Goal: Check status: Check status

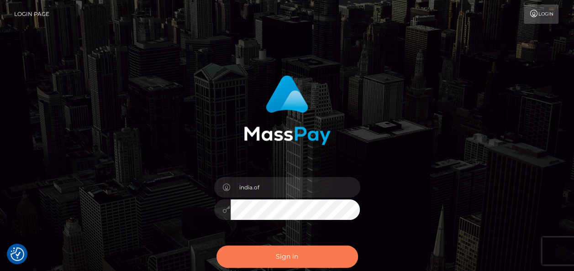
click at [319, 261] on button "Sign in" at bounding box center [286, 257] width 141 height 22
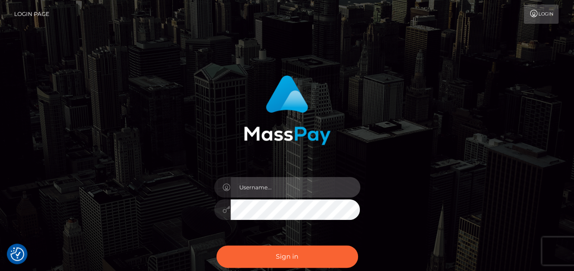
type input "india.of"
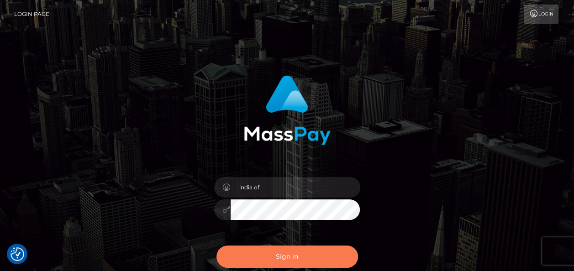
click at [319, 261] on button "Sign in" at bounding box center [286, 257] width 141 height 22
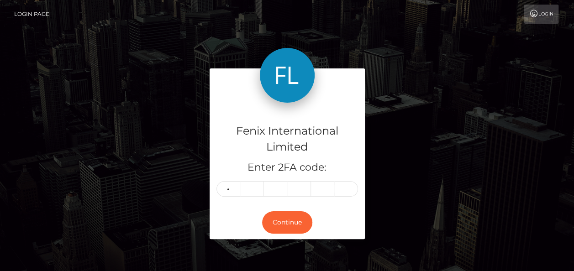
type input "5"
type input "1"
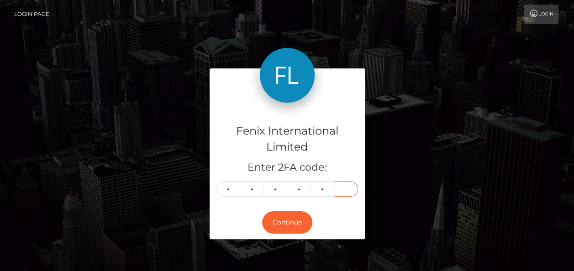
type input "9"
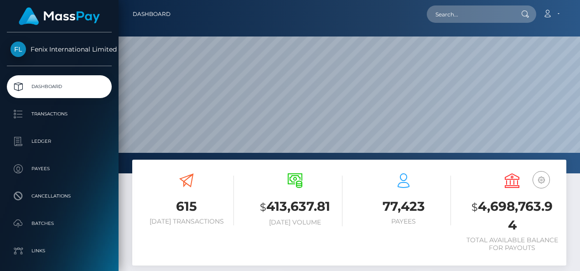
scroll to position [162, 136]
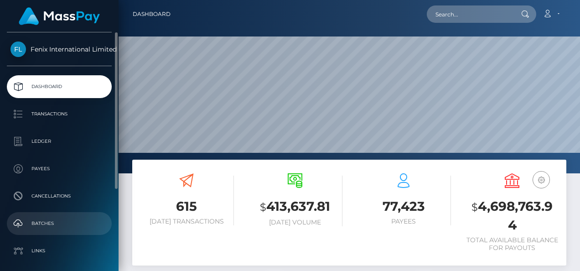
click at [39, 229] on p "Batches" at bounding box center [59, 224] width 98 height 14
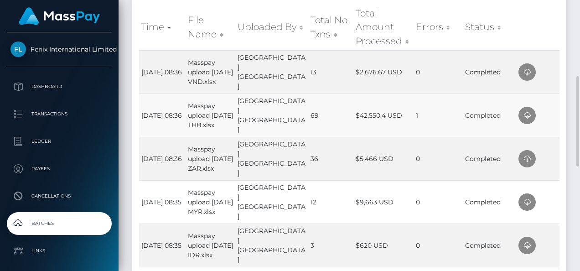
scroll to position [365, 0]
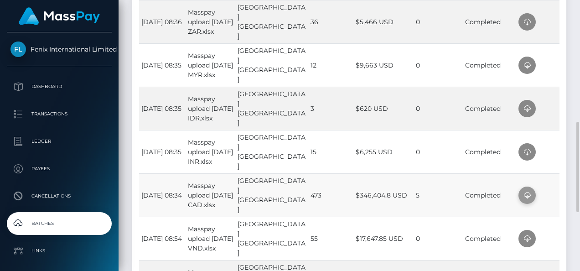
click at [526, 194] on icon at bounding box center [527, 195] width 11 height 11
drag, startPoint x: 556, startPoint y: 155, endPoint x: 550, endPoint y: 153, distance: 6.1
click at [556, 155] on td at bounding box center [538, 151] width 43 height 43
click at [522, 152] on icon at bounding box center [527, 151] width 11 height 11
click at [556, 116] on td at bounding box center [538, 108] width 43 height 43
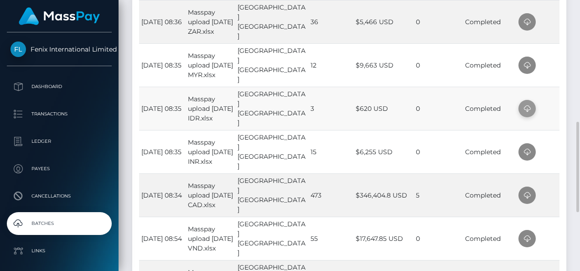
click at [527, 111] on icon at bounding box center [527, 108] width 11 height 11
click at [558, 110] on td at bounding box center [538, 108] width 43 height 43
click at [526, 66] on icon at bounding box center [527, 65] width 11 height 11
click at [560, 62] on div "Time File Name Uploaded By Total No. Txns Total Amount Processed Errors Status …" at bounding box center [349, 118] width 434 height 509
click at [524, 17] on icon at bounding box center [527, 21] width 11 height 11
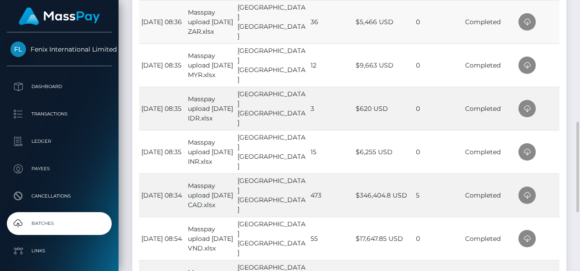
click at [558, 18] on td at bounding box center [538, 21] width 43 height 43
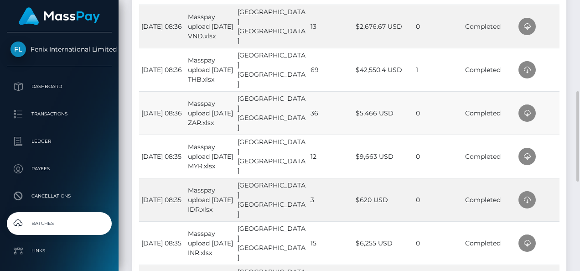
scroll to position [228, 0]
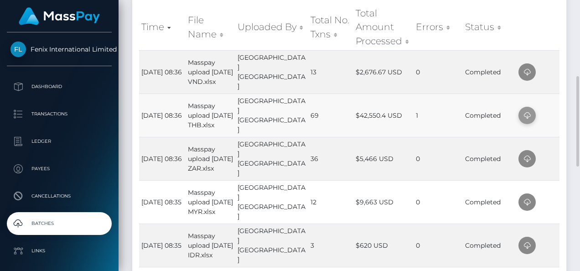
click at [524, 113] on icon at bounding box center [527, 115] width 11 height 11
click at [556, 74] on td at bounding box center [538, 71] width 43 height 43
click at [528, 74] on icon at bounding box center [527, 72] width 11 height 11
click at [566, 48] on div "Time File Name Uploaded By Total No. Txns Total Amount Processed Errors Status …" at bounding box center [349, 255] width 434 height 509
click at [564, 113] on div "Time File Name Uploaded By Total No. Txns Total Amount Processed Errors Status …" at bounding box center [349, 255] width 434 height 509
